Goal: Information Seeking & Learning: Learn about a topic

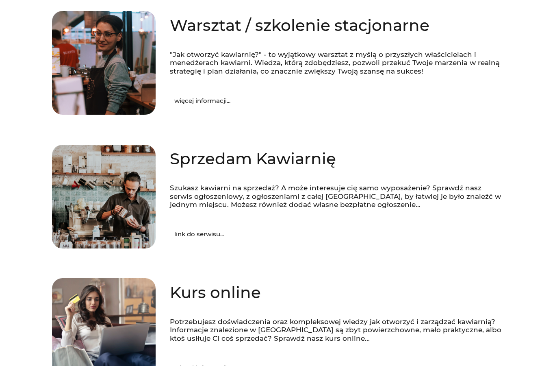
scroll to position [181, 0]
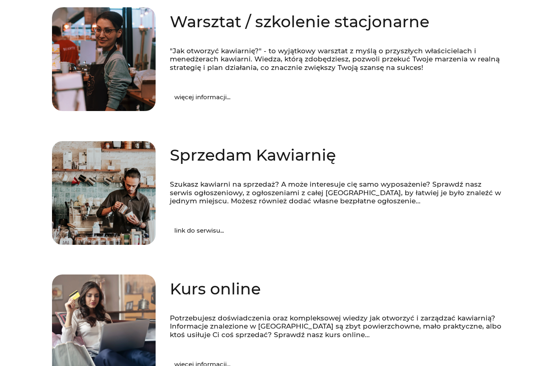
click at [181, 228] on span "link do serwisu..." at bounding box center [199, 231] width 50 height 6
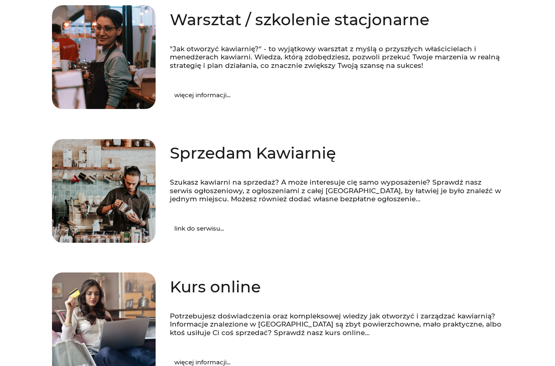
scroll to position [183, 0]
click at [198, 87] on link "więcej informacji..." at bounding box center [202, 95] width 85 height 21
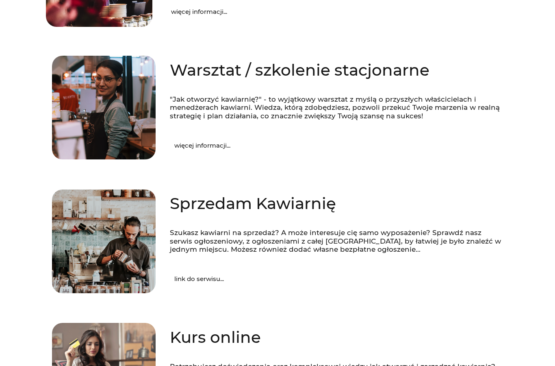
scroll to position [133, 0]
click at [371, 85] on div "Warsztat / szkolenie stacjonarne "Jak otworzyć kawiarnię?" - to wyjątkowy warsz…" at bounding box center [330, 107] width 348 height 109
click at [391, 68] on h2 "Warsztat / szkolenie stacjonarne" at bounding box center [336, 70] width 333 height 21
click at [214, 145] on span "więcej informacji..." at bounding box center [202, 146] width 56 height 6
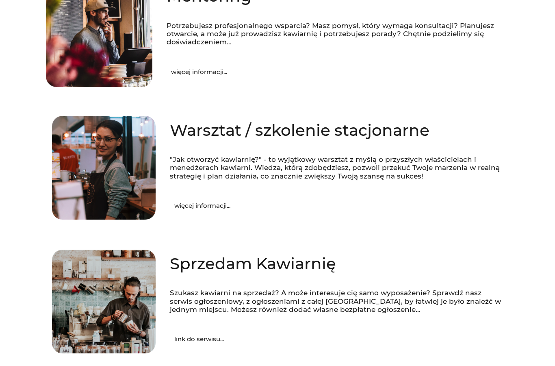
scroll to position [117, 0]
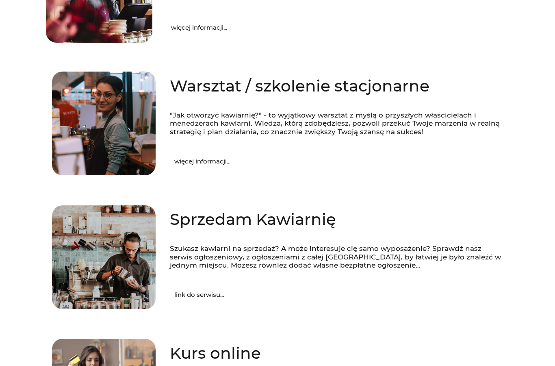
click at [210, 293] on span "link do serwisu..." at bounding box center [199, 295] width 50 height 6
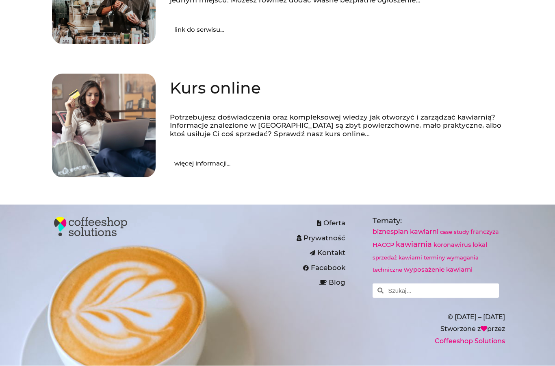
scroll to position [387, 0]
click at [211, 161] on span "więcej informacji..." at bounding box center [202, 164] width 56 height 6
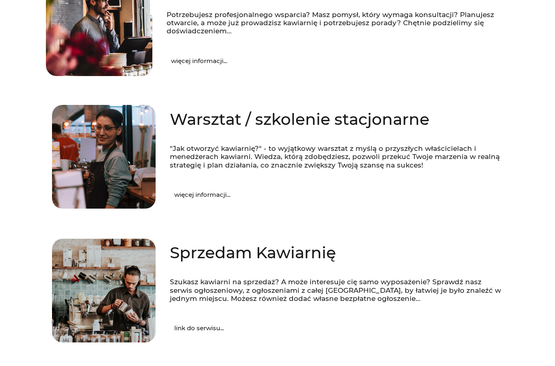
scroll to position [91, 0]
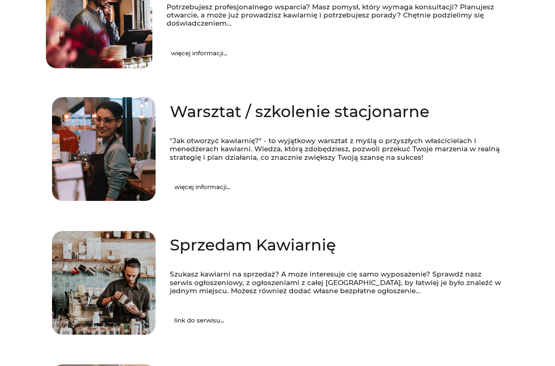
click at [184, 188] on span "więcej informacji..." at bounding box center [202, 187] width 56 height 6
